Goal: Task Accomplishment & Management: Use online tool/utility

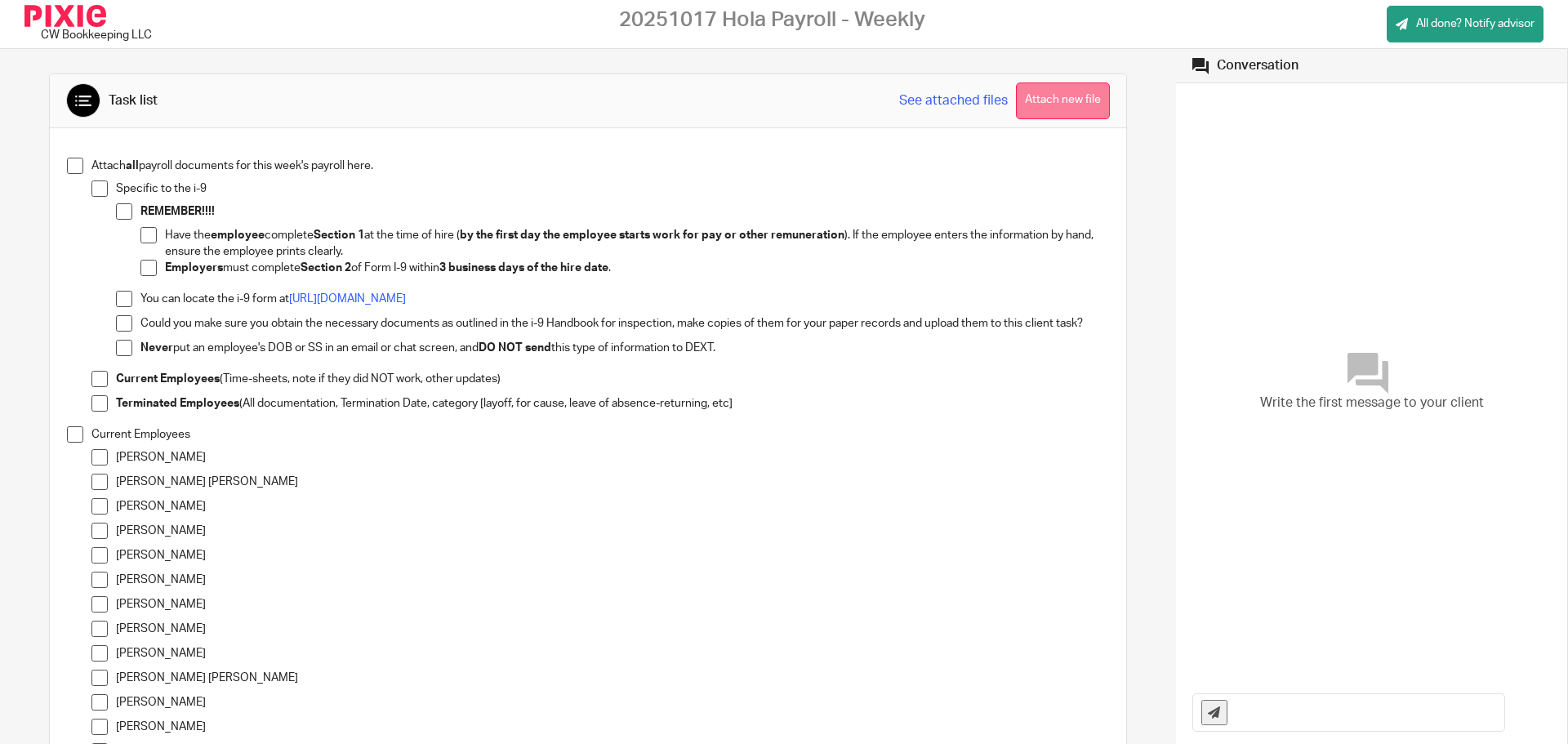
click at [1035, 104] on button "Attach new file" at bounding box center [1063, 101] width 94 height 37
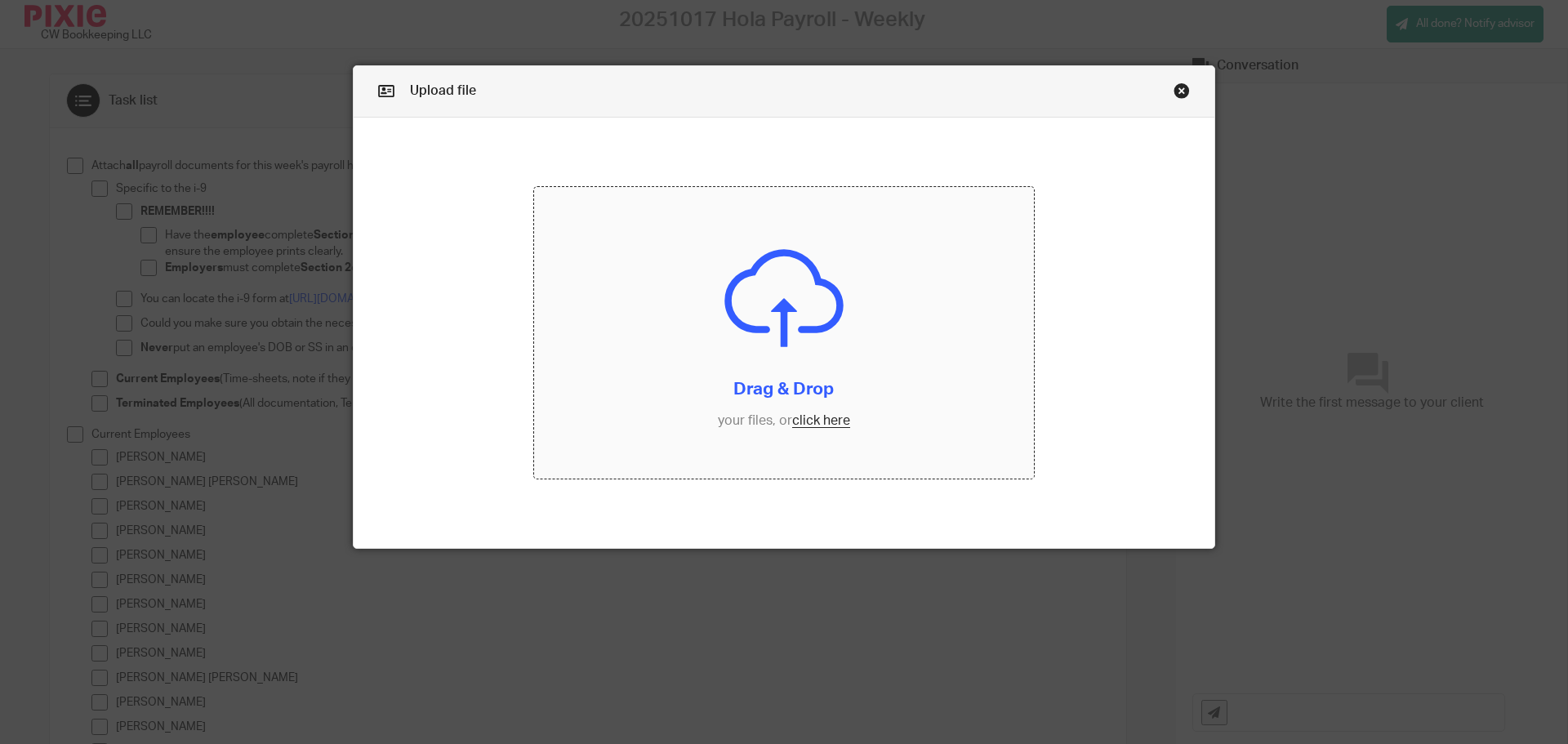
click at [808, 422] on input "file" at bounding box center [784, 333] width 501 height 292
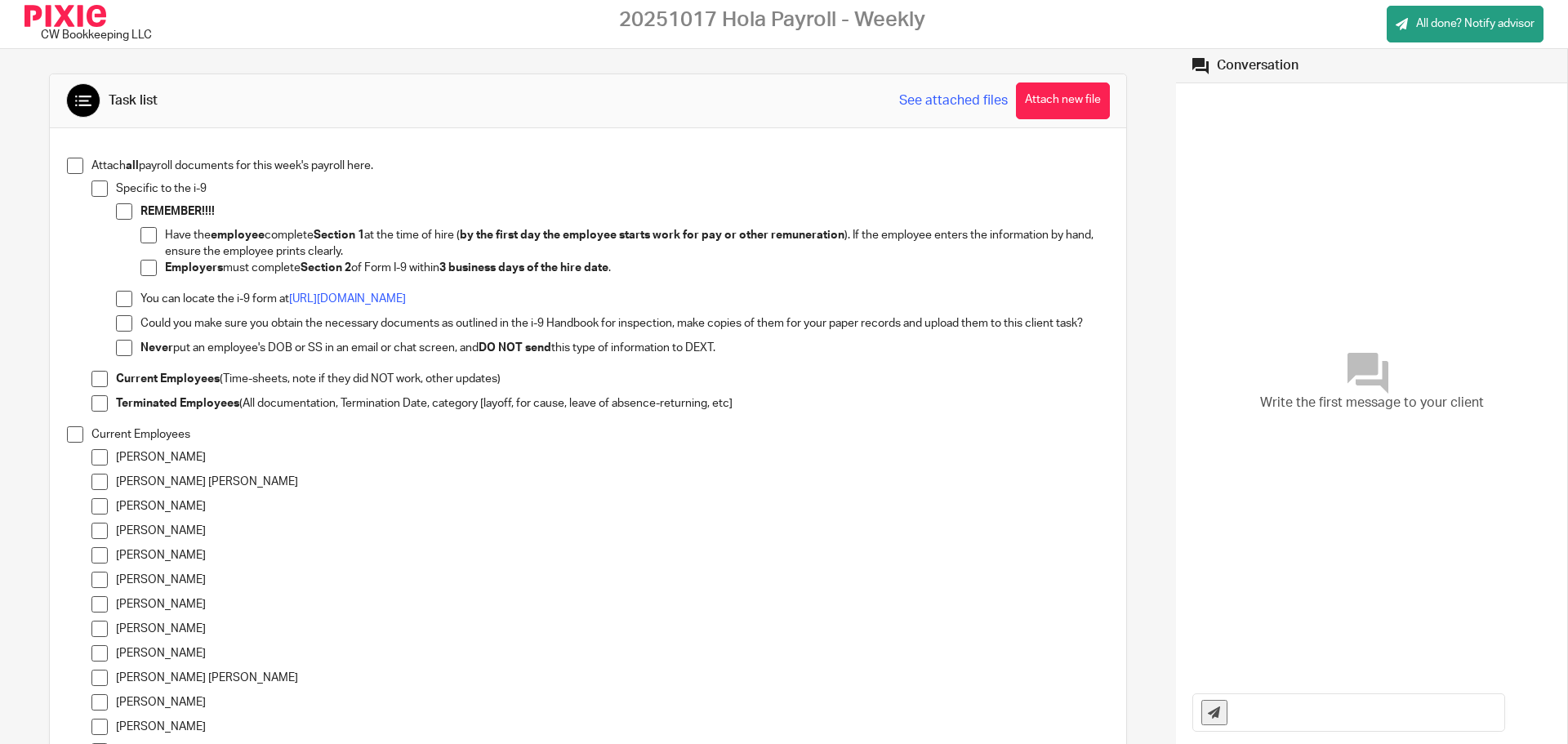
click at [98, 459] on span at bounding box center [99, 457] width 16 height 16
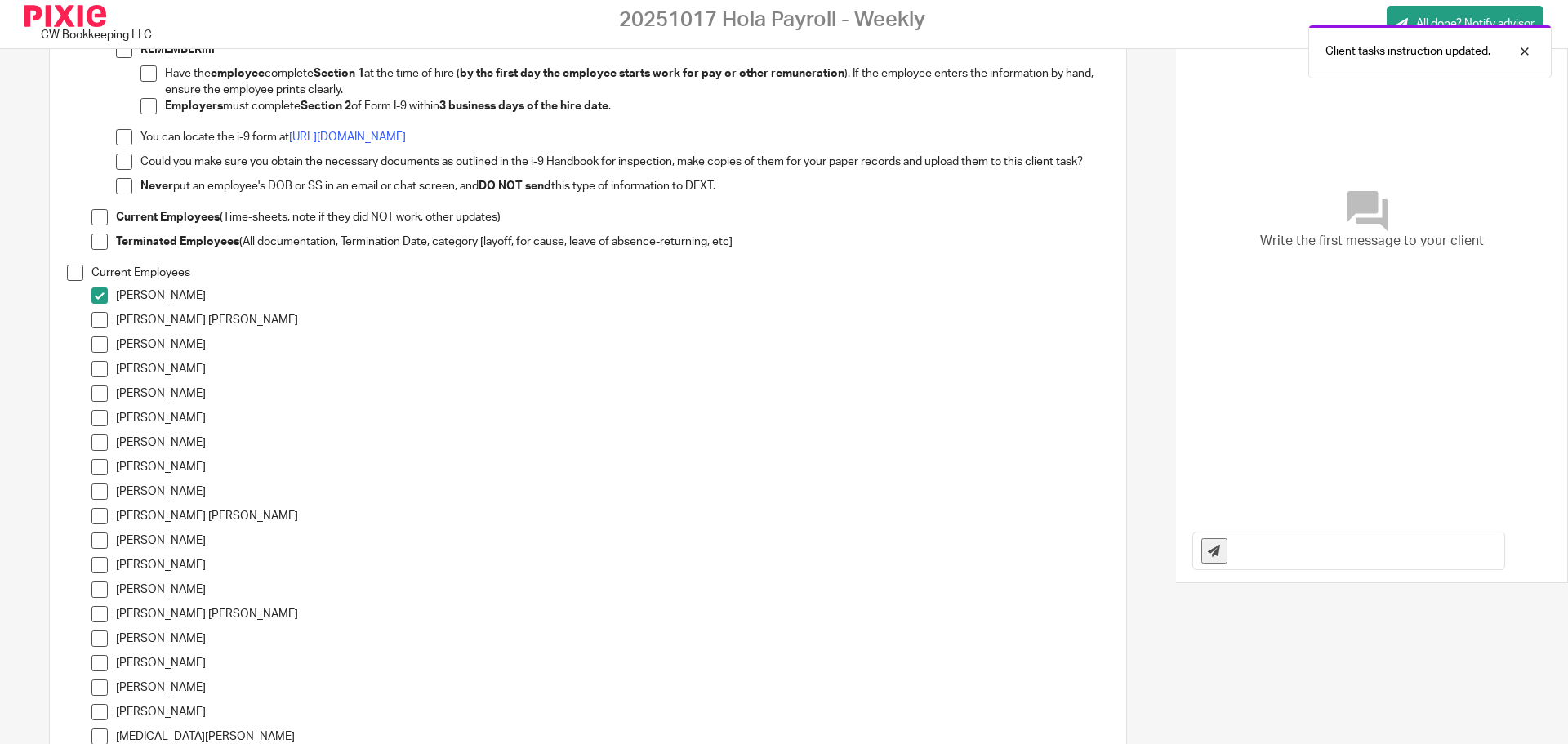
scroll to position [163, 0]
click at [100, 365] on span at bounding box center [99, 367] width 16 height 16
click at [97, 391] on span at bounding box center [99, 391] width 16 height 16
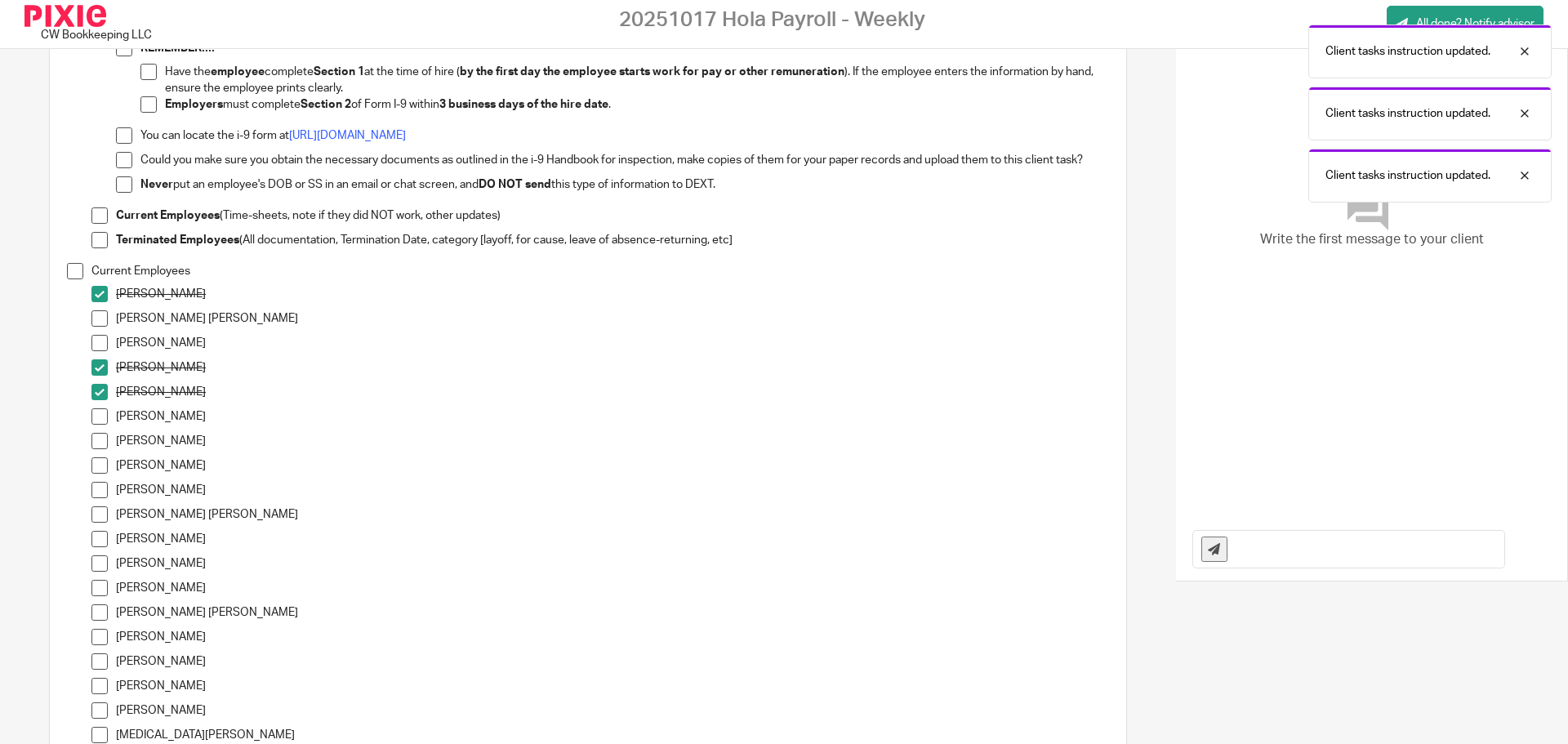
click at [99, 416] on span at bounding box center [99, 416] width 16 height 16
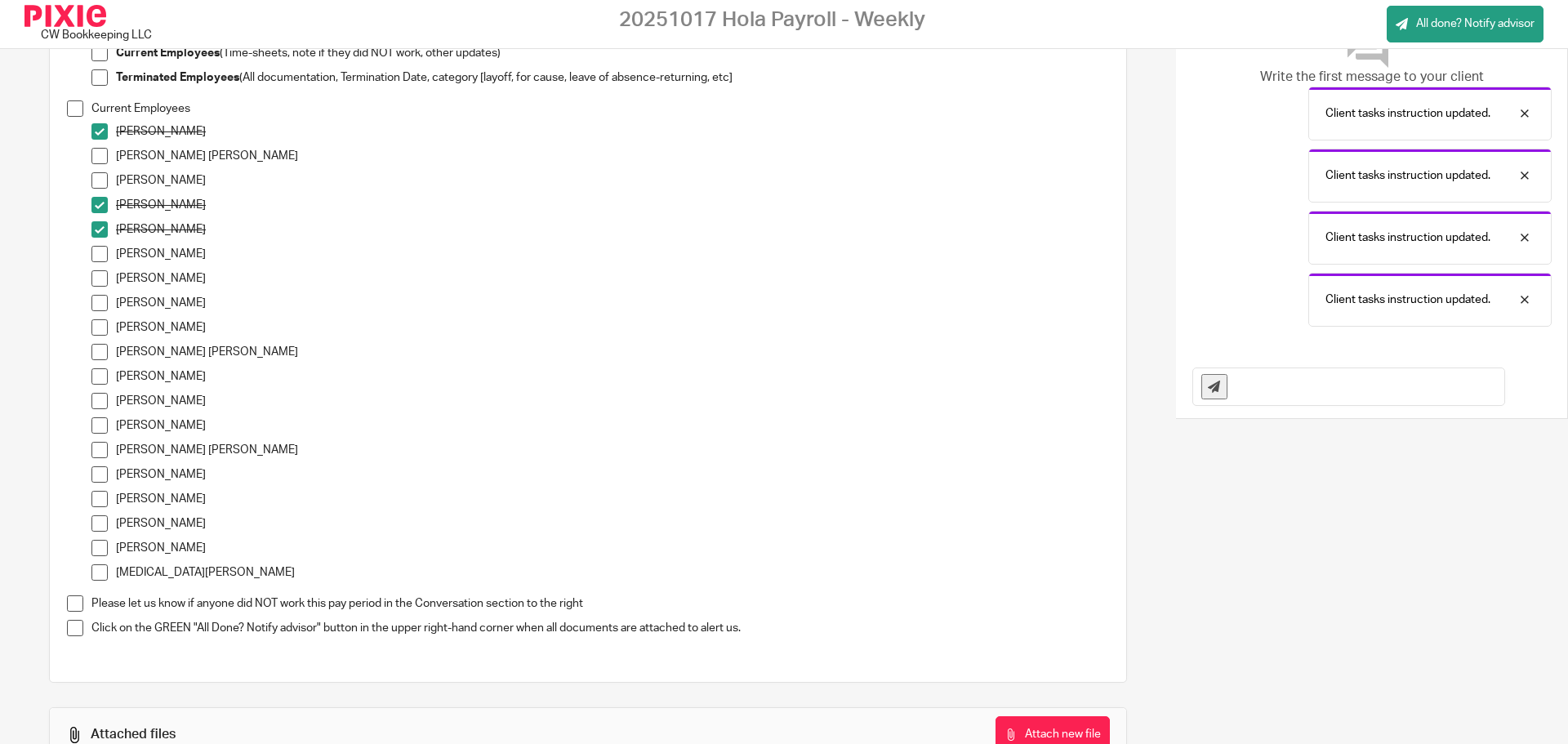
scroll to position [327, 0]
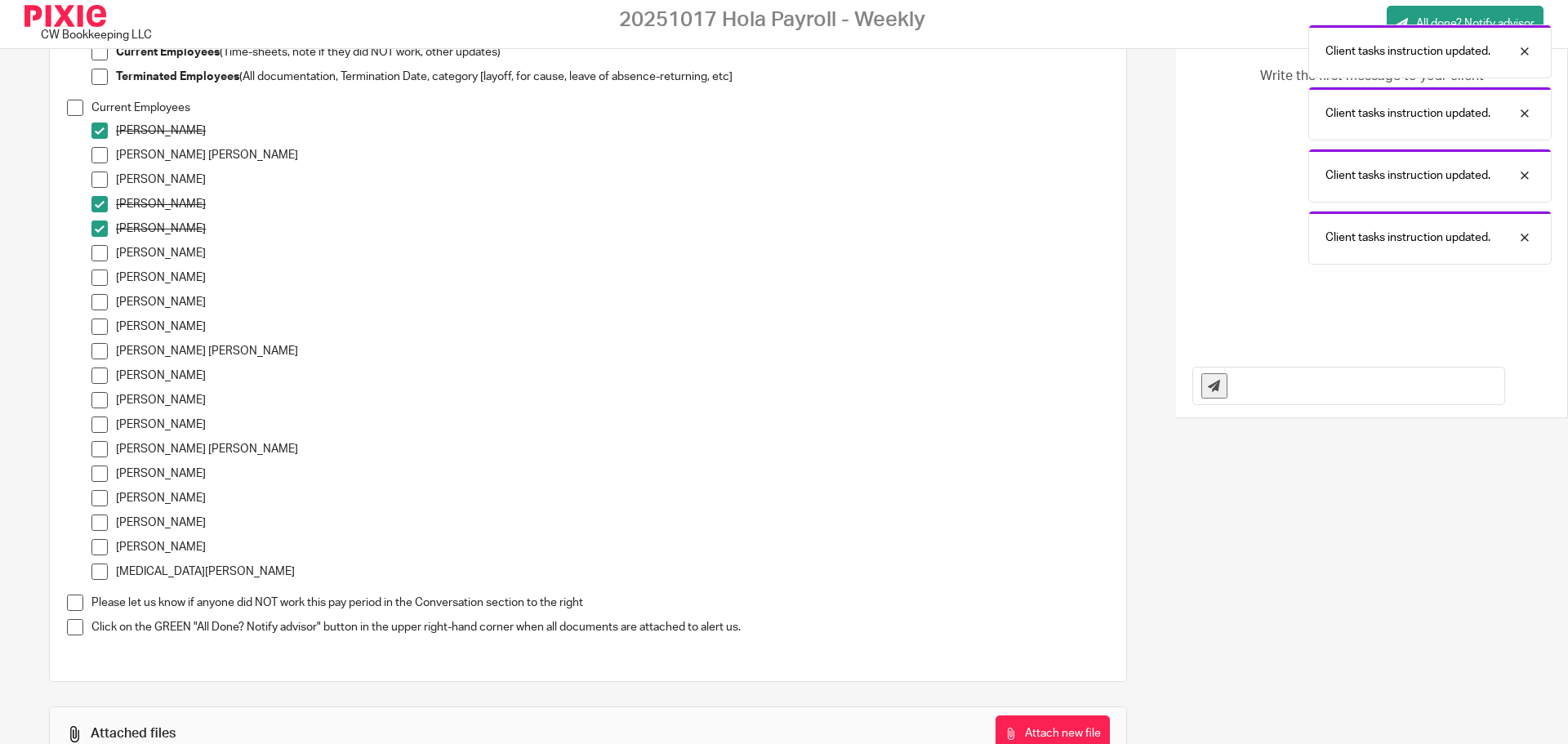
click at [102, 304] on span at bounding box center [99, 302] width 16 height 16
click at [101, 327] on span at bounding box center [99, 326] width 16 height 16
click at [98, 348] on span at bounding box center [99, 350] width 16 height 16
click at [100, 449] on span at bounding box center [99, 448] width 16 height 16
click at [98, 472] on span at bounding box center [99, 473] width 16 height 16
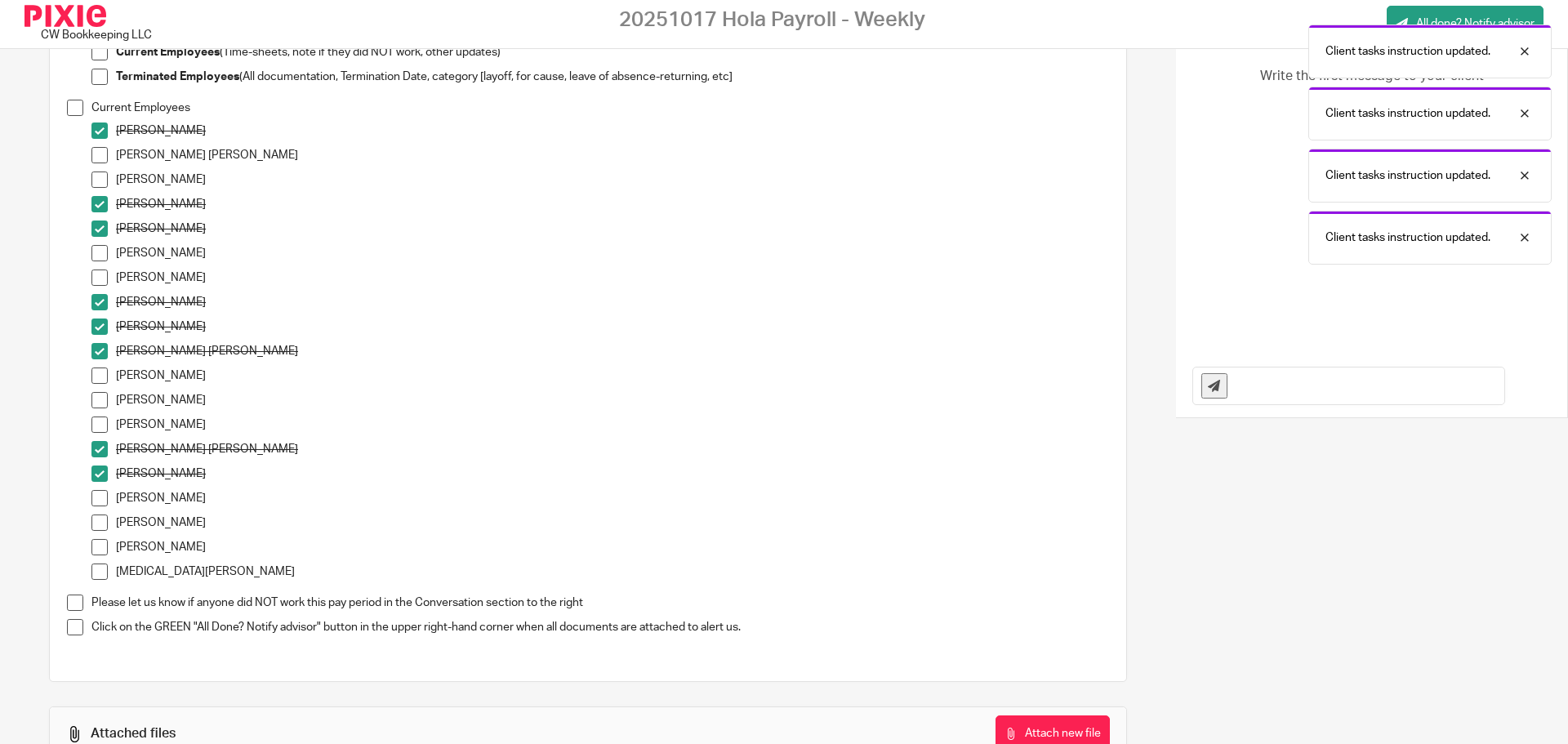
click at [99, 499] on span at bounding box center [99, 498] width 16 height 16
click at [100, 523] on span at bounding box center [99, 522] width 16 height 16
click at [101, 546] on span at bounding box center [99, 546] width 16 height 16
click at [1267, 384] on input "text" at bounding box center [1370, 386] width 269 height 37
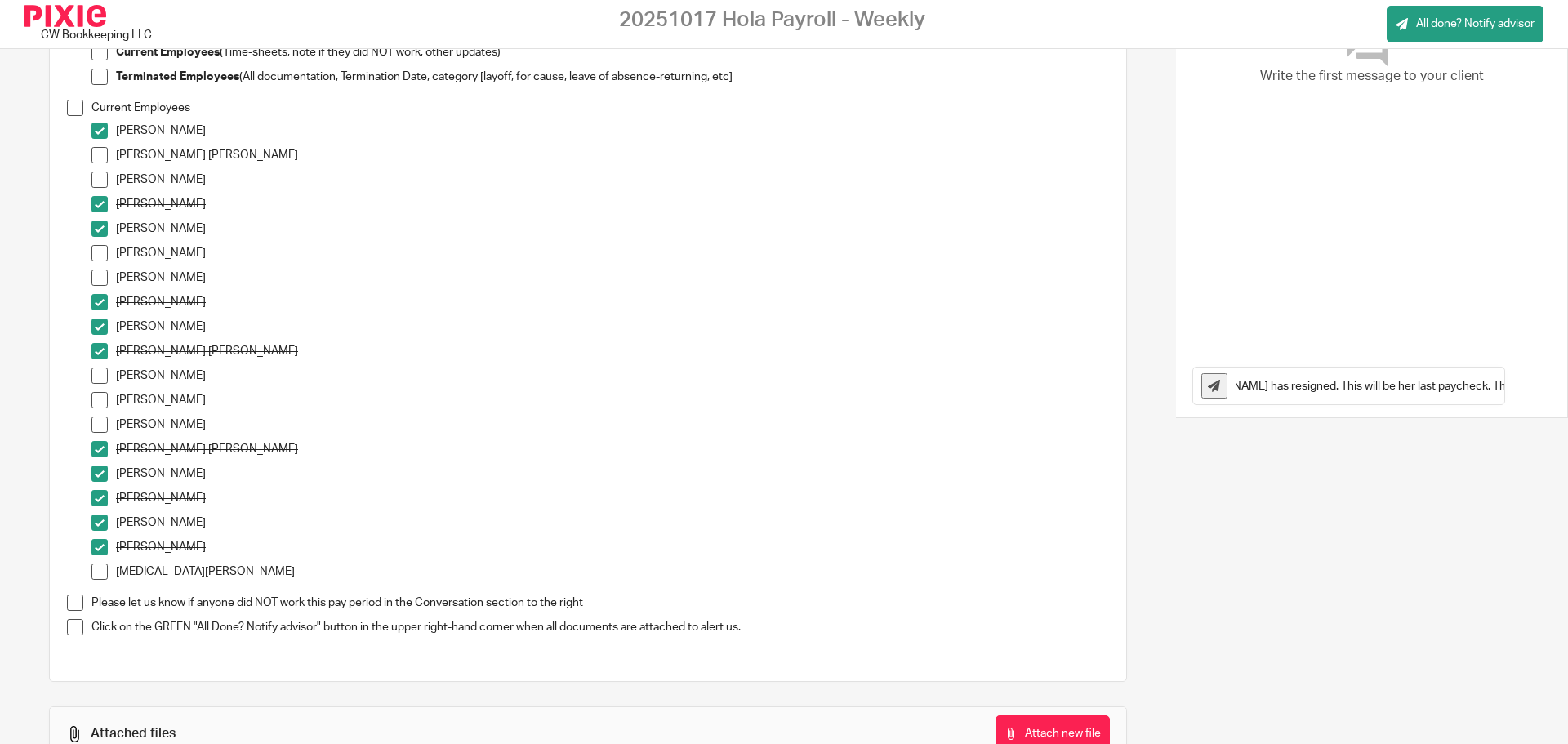
scroll to position [0, 60]
type input "[PERSON_NAME] has resigned. This will be her last paycheck. Thank you."
click at [1447, 18] on span "All done? Notify advisor" at bounding box center [1475, 23] width 118 height 16
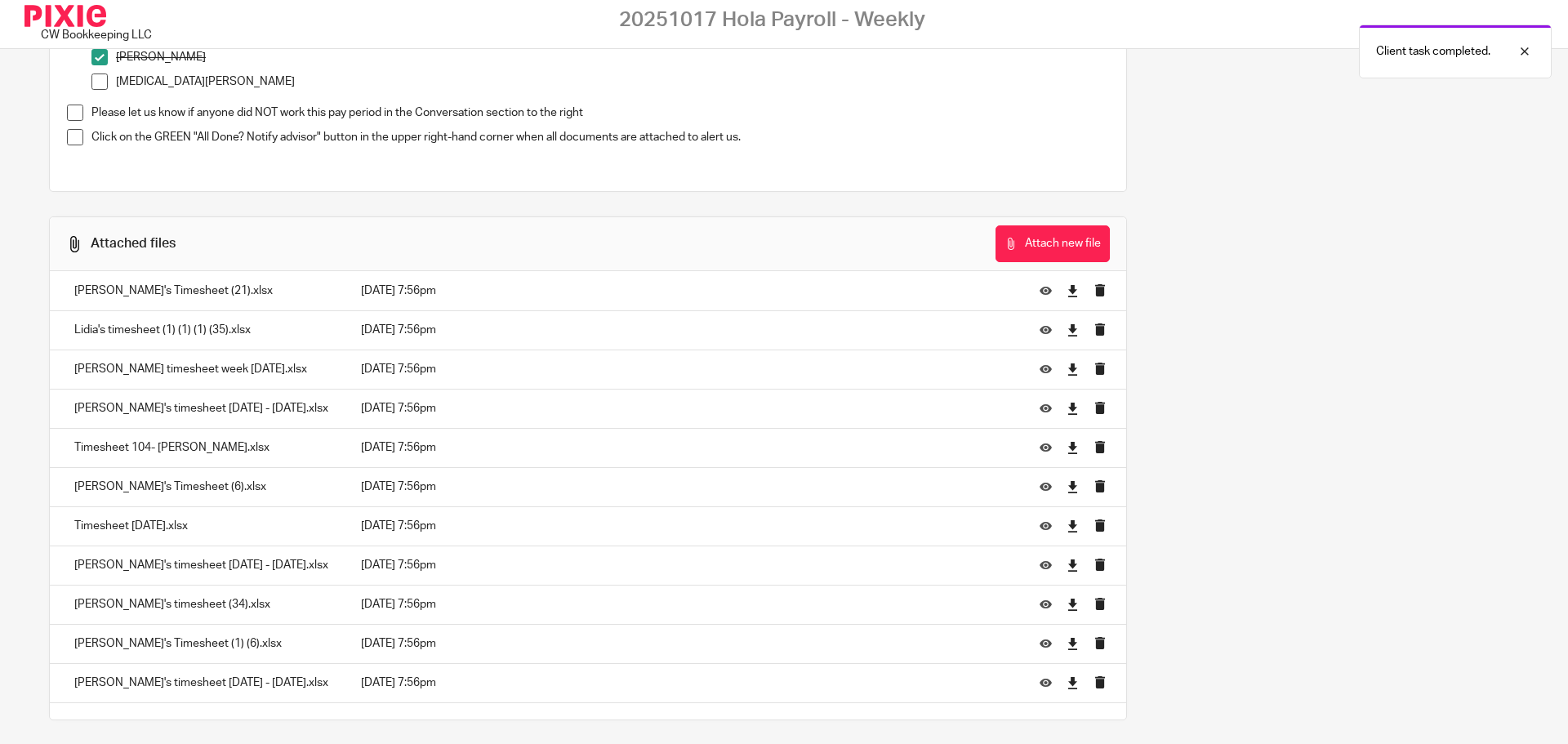
scroll to position [834, 0]
